Goal: Task Accomplishment & Management: Complete application form

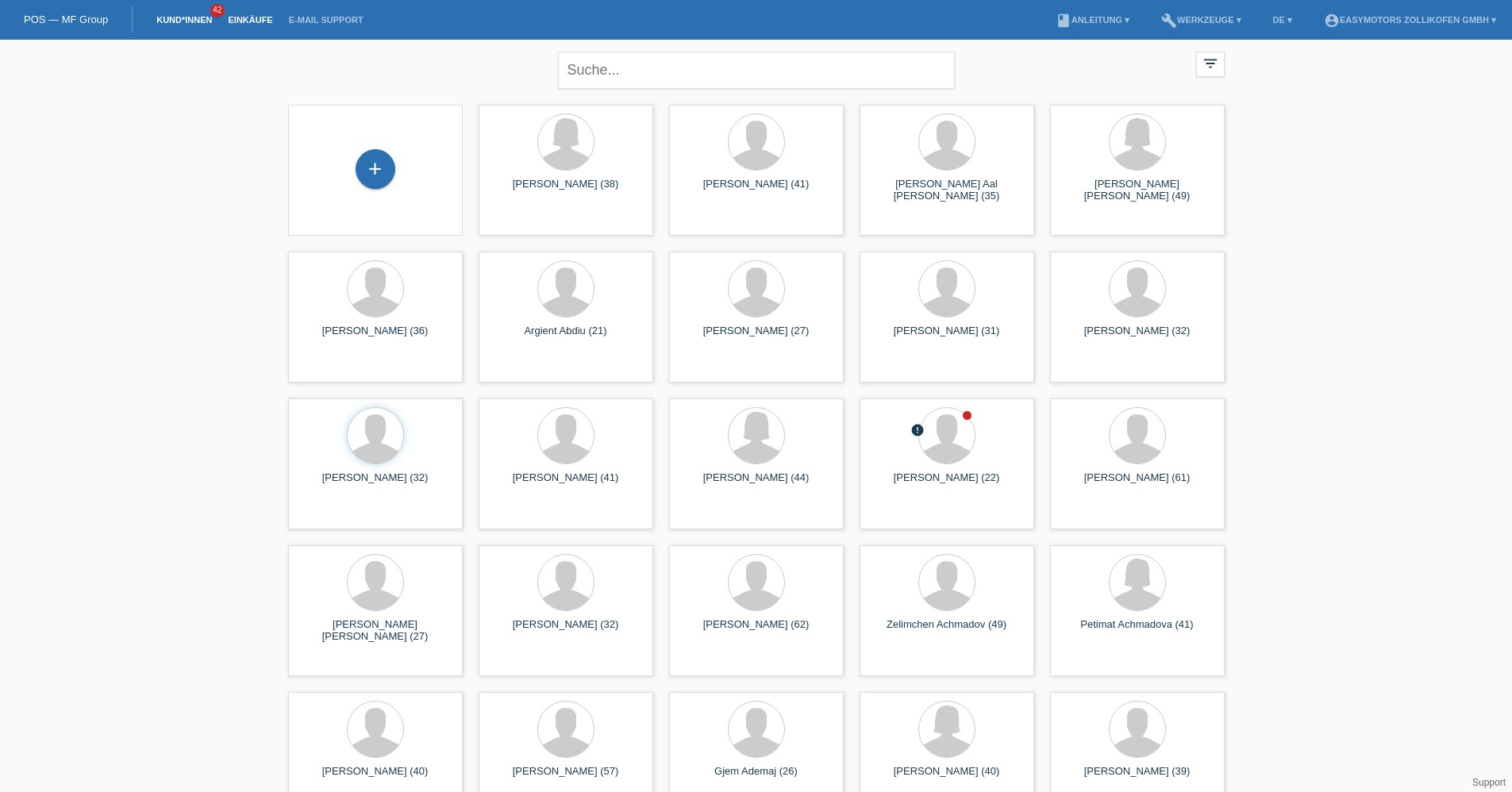
click at [269, 22] on link "Einkäufe" at bounding box center [250, 19] width 60 height 9
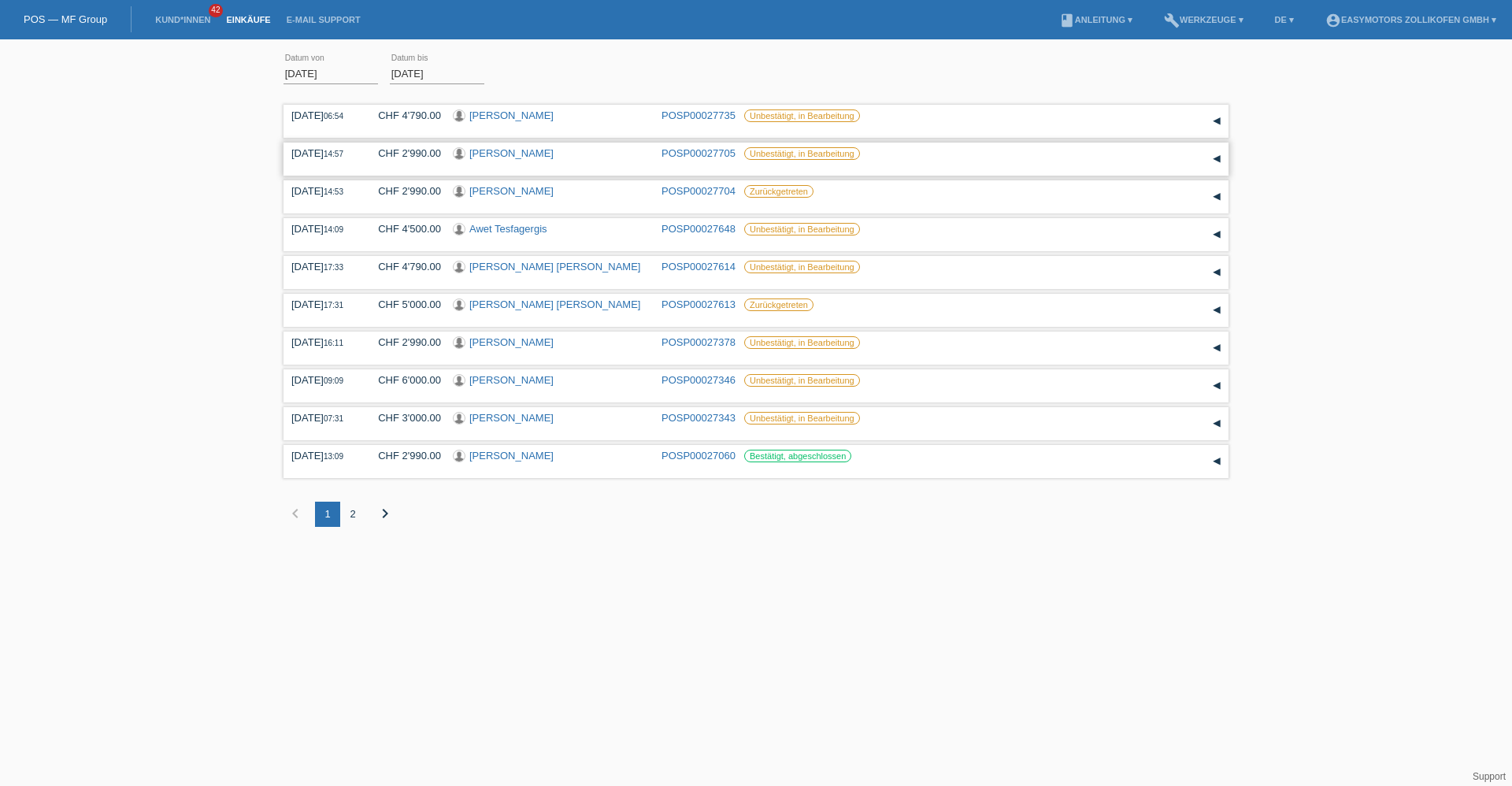
click at [506, 156] on link "[PERSON_NAME]" at bounding box center [511, 153] width 84 height 12
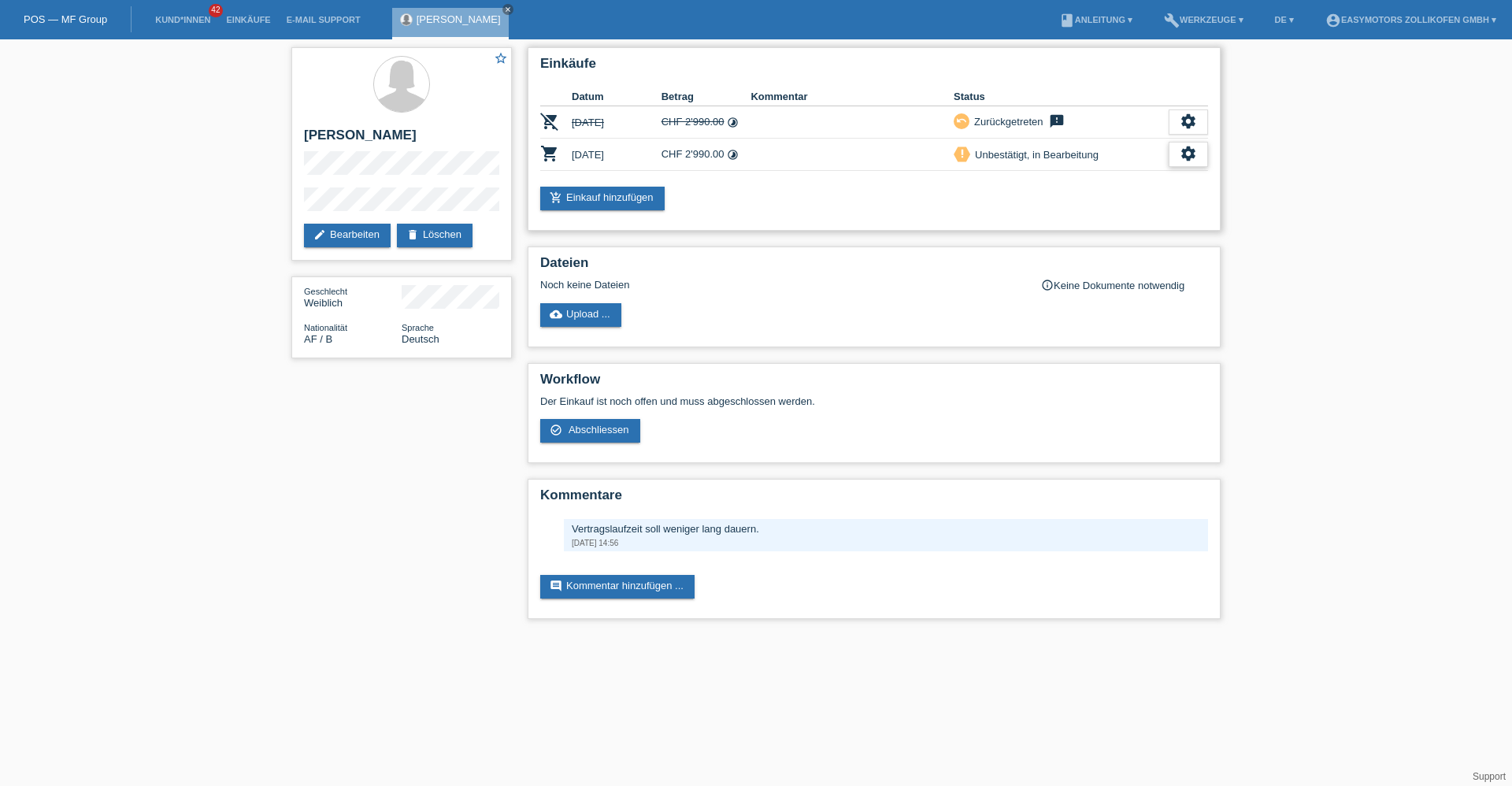
click at [1184, 155] on icon "settings" at bounding box center [1187, 153] width 17 height 17
click at [1138, 176] on div "fullscreen Anzeigen" at bounding box center [1132, 180] width 254 height 23
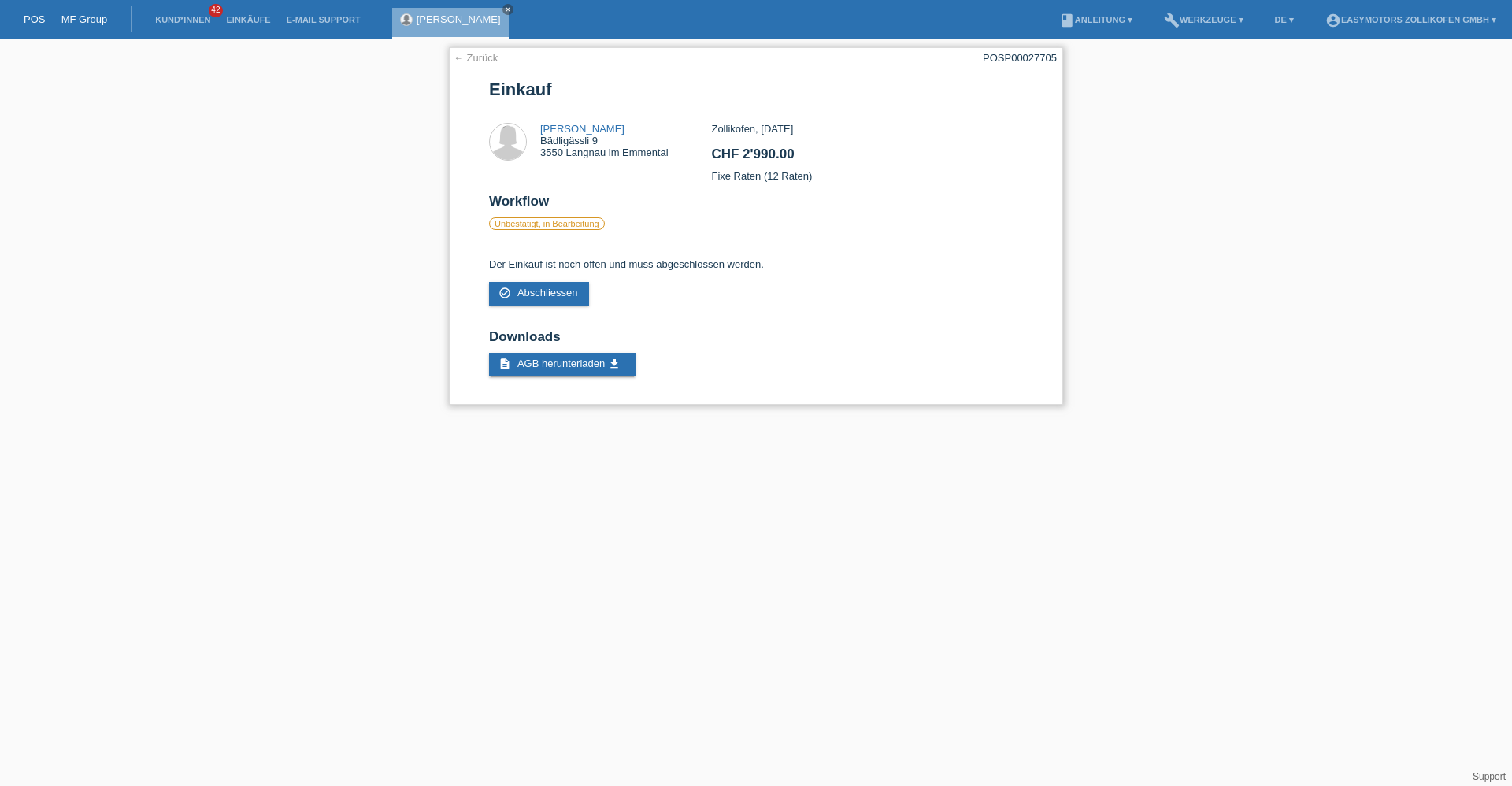
click at [490, 57] on link "← Zurück" at bounding box center [475, 57] width 44 height 12
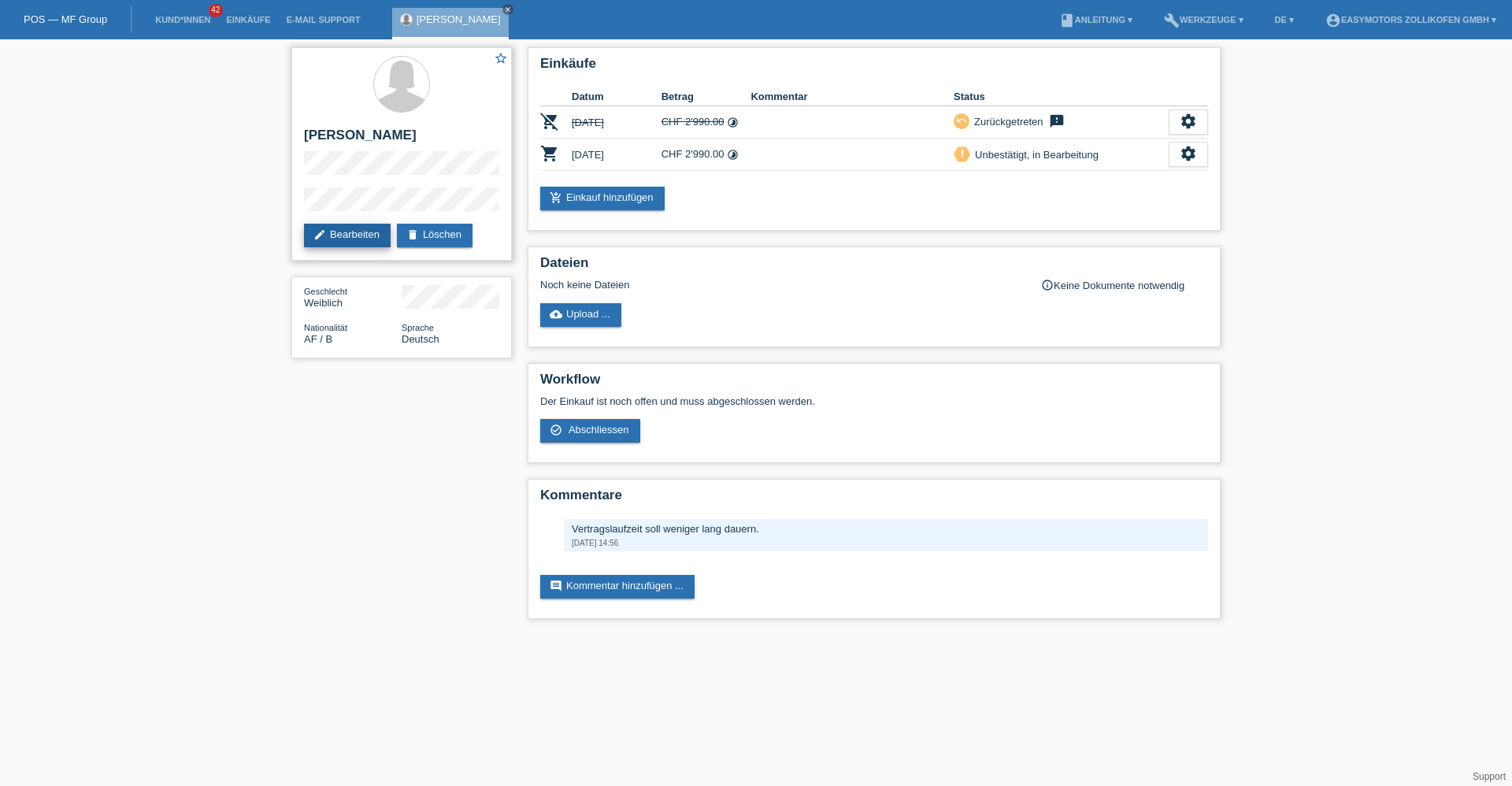
click at [349, 233] on link "edit Bearbeiten" at bounding box center [347, 236] width 87 height 23
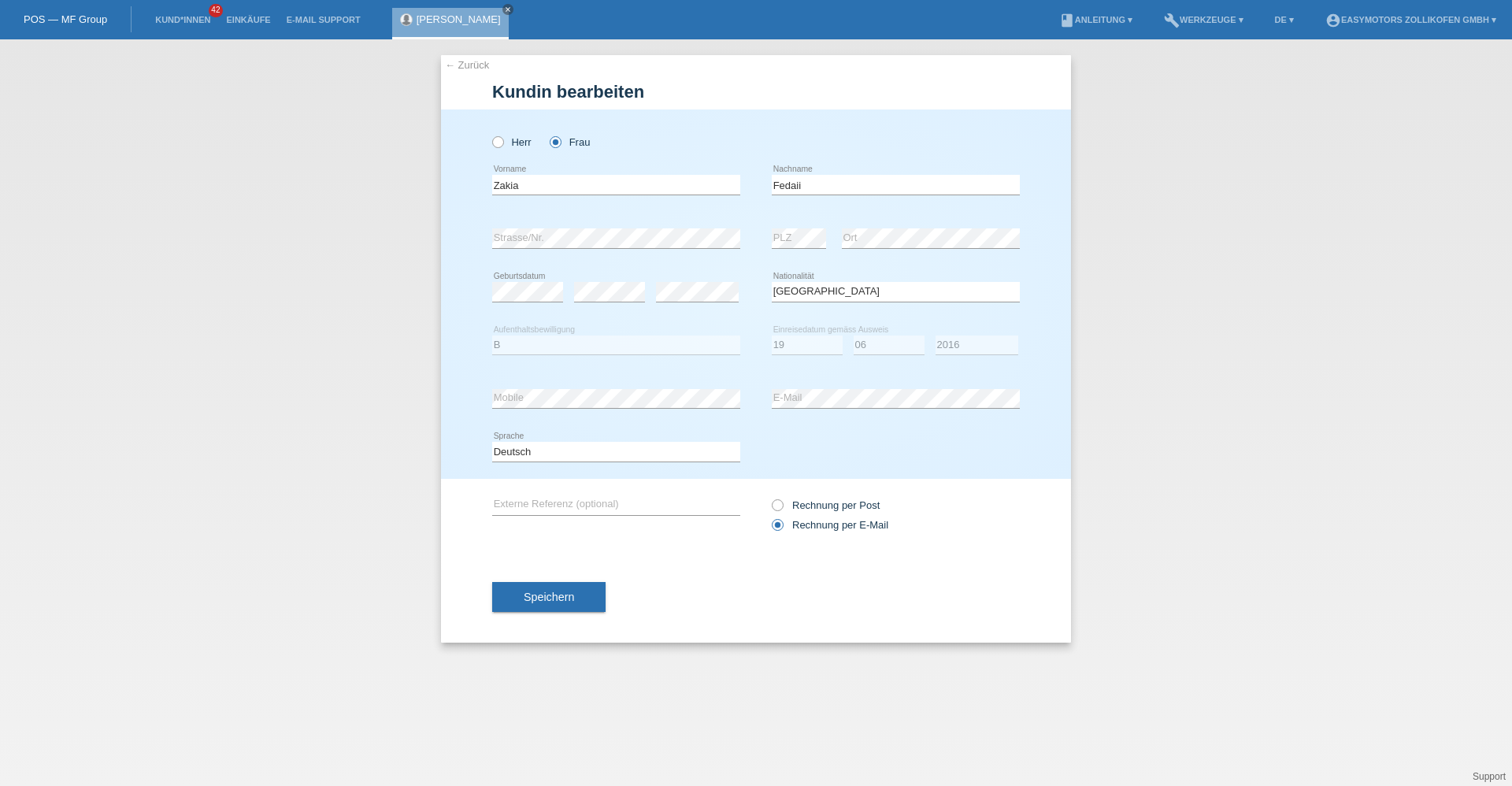
select select "AF"
select select "B"
select select "19"
select select "06"
select select "2016"
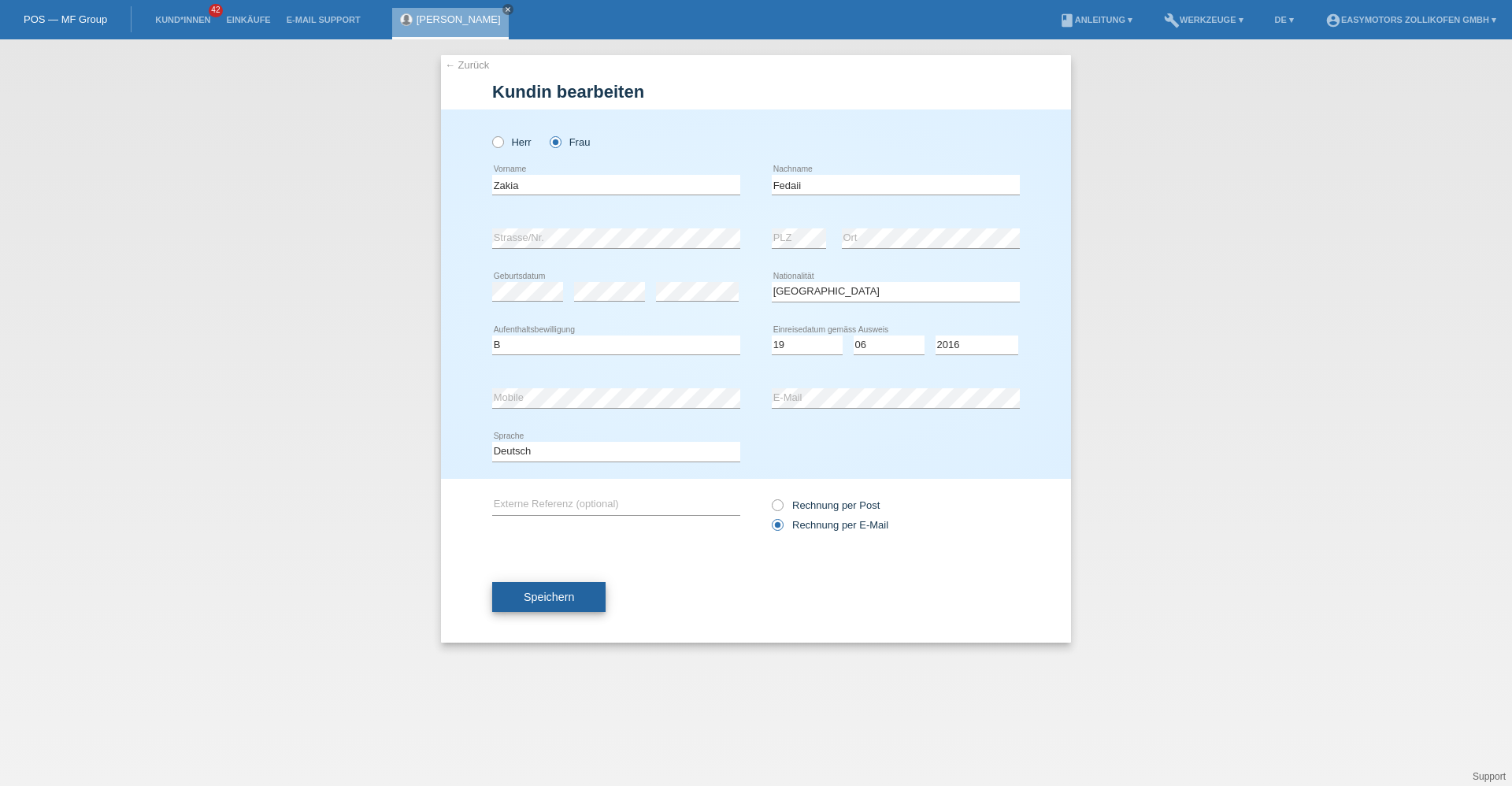
click at [539, 590] on button "Speichern" at bounding box center [548, 597] width 113 height 30
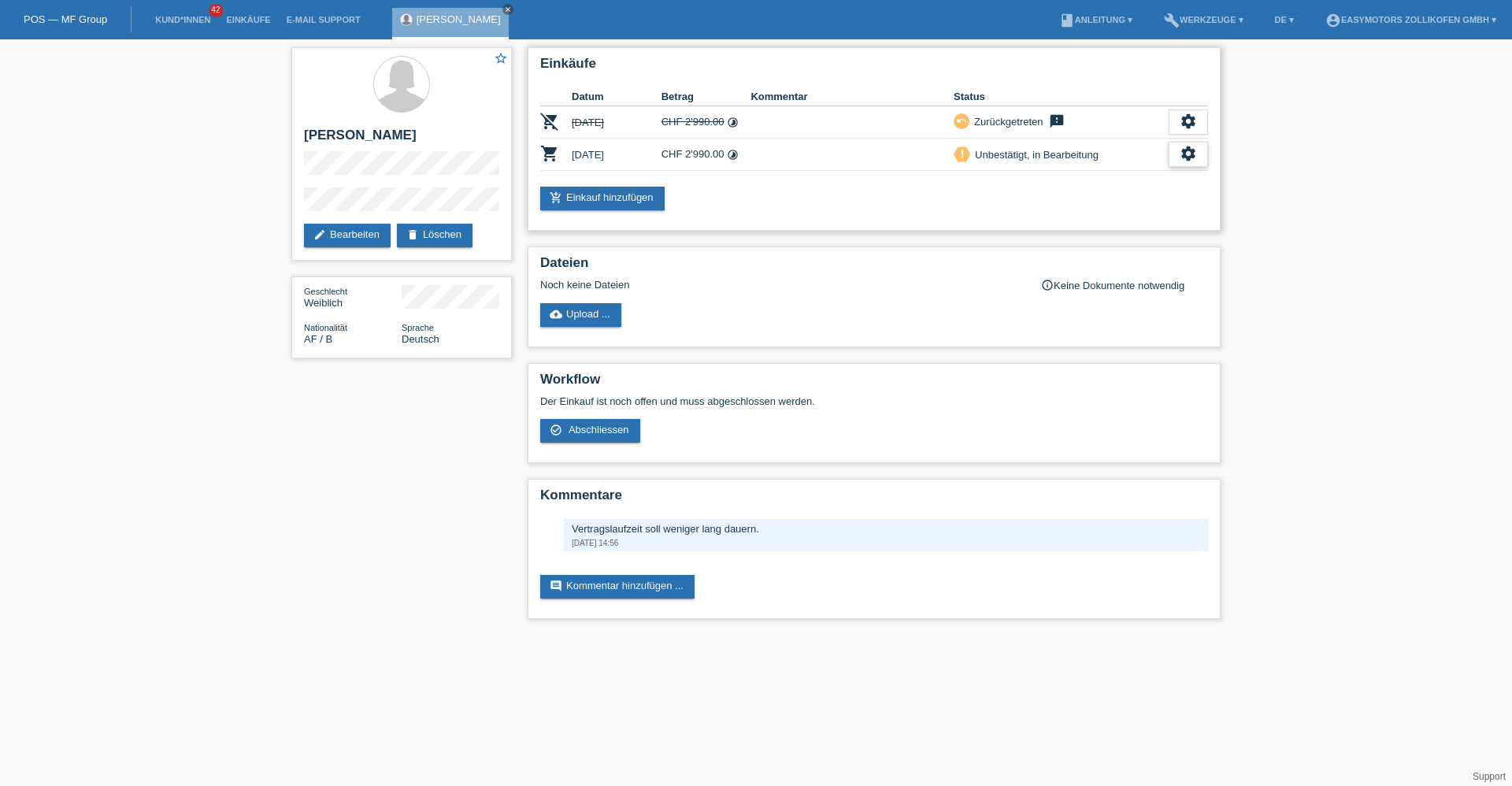
click at [1198, 154] on div "settings" at bounding box center [1187, 154] width 39 height 25
click at [1072, 223] on span "Abschliessen" at bounding box center [1061, 226] width 66 height 19
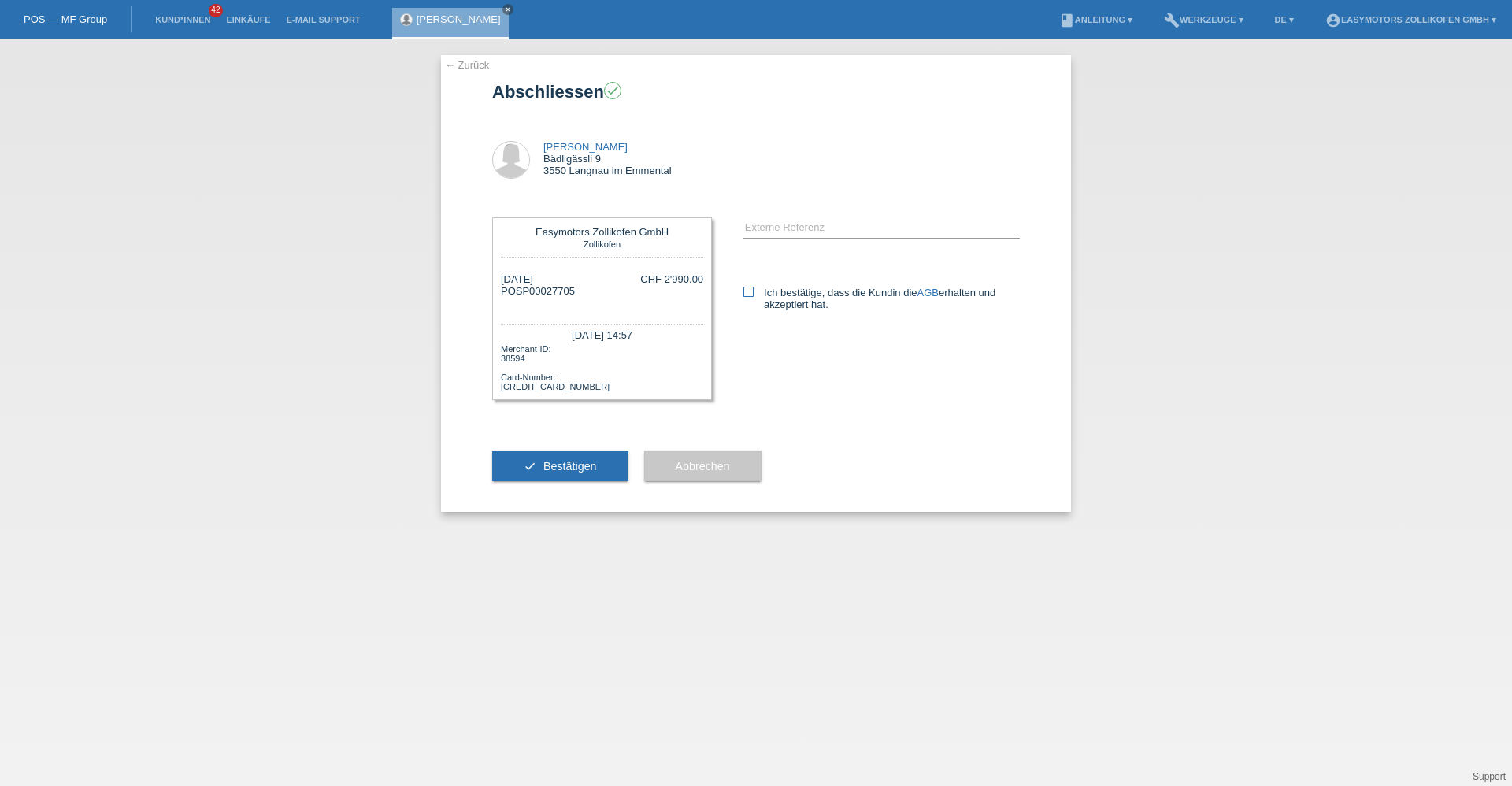
click at [770, 287] on label "Ich bestätige, dass die Kundin die AGB erhalten und akzeptiert hat." at bounding box center [881, 298] width 276 height 23
click at [754, 287] on input "Ich bestätige, dass die Kundin die AGB erhalten und akzeptiert hat." at bounding box center [748, 291] width 10 height 10
checkbox input "true"
click at [602, 467] on button "check Bestätigen" at bounding box center [560, 466] width 136 height 30
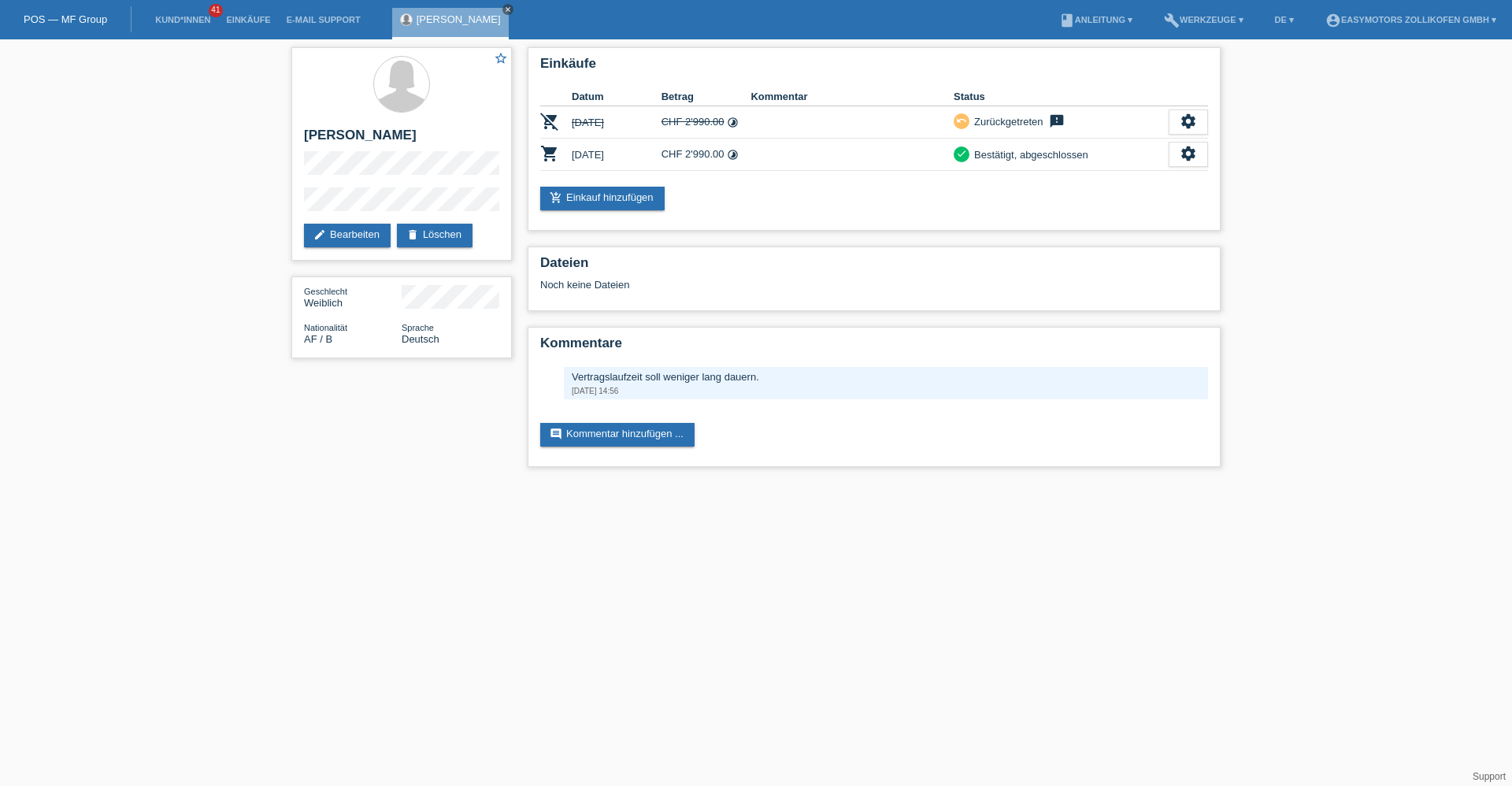
click at [504, 7] on icon "close" at bounding box center [508, 9] width 7 height 7
click at [247, 18] on link "Einkäufe" at bounding box center [248, 19] width 60 height 9
